Goal: Task Accomplishment & Management: Use online tool/utility

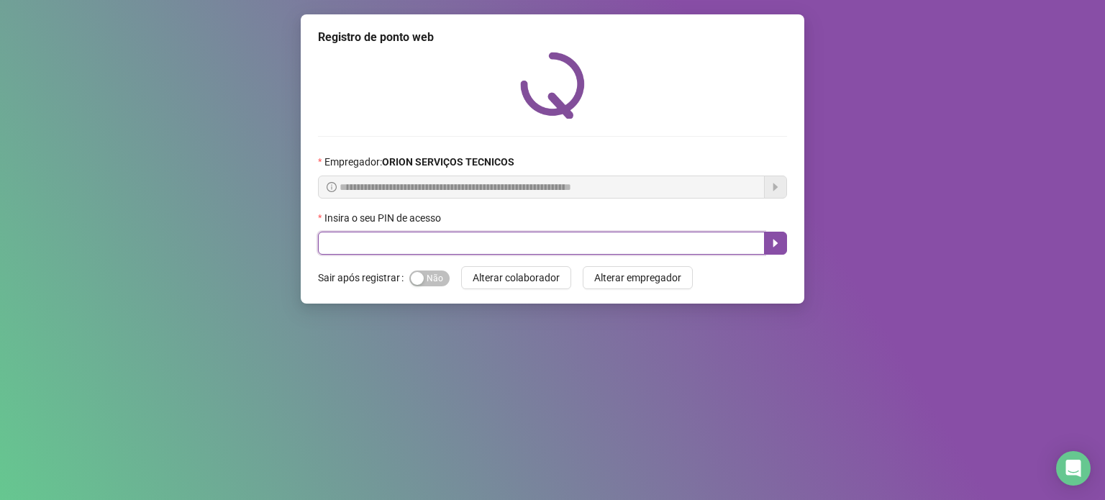
click at [343, 253] on input "text" at bounding box center [541, 243] width 447 height 23
type input "*****"
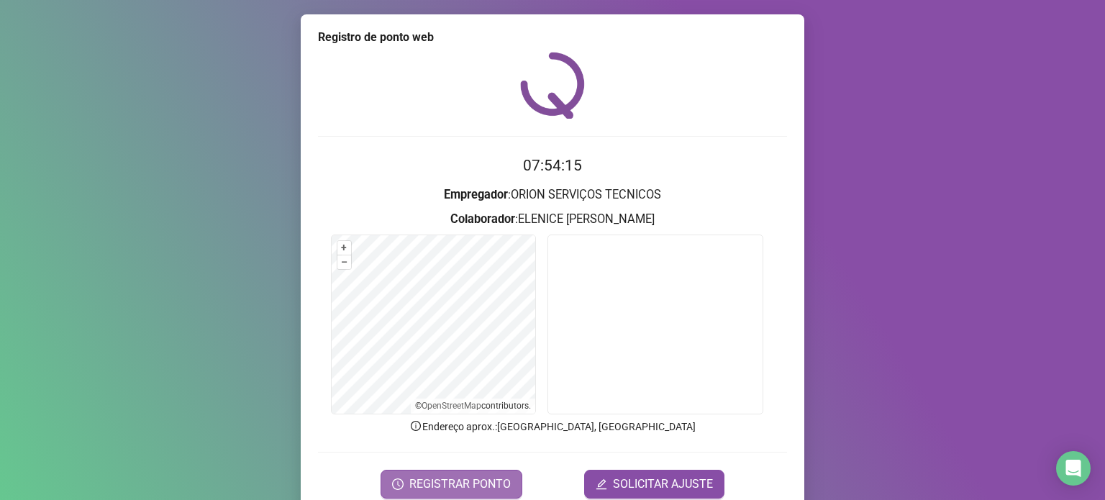
click at [437, 479] on span "REGISTRAR PONTO" at bounding box center [459, 484] width 101 height 17
